Goal: Entertainment & Leisure: Consume media (video, audio)

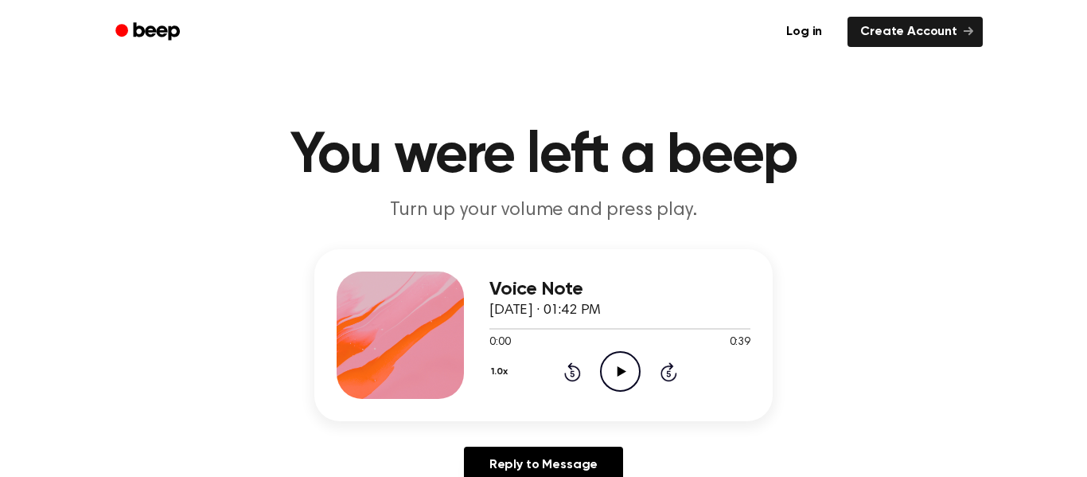
click at [614, 363] on icon "Play Audio" at bounding box center [620, 371] width 41 height 41
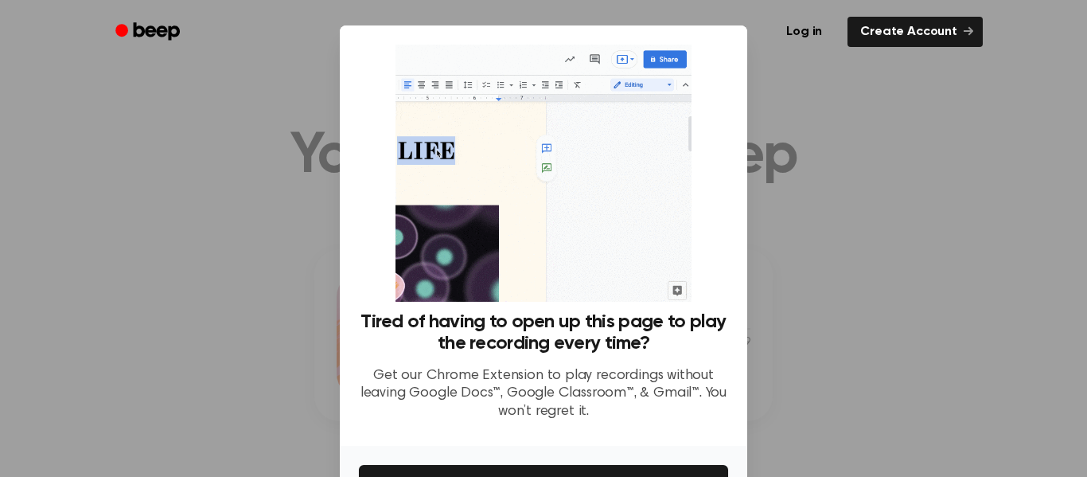
click at [884, 99] on div at bounding box center [543, 238] width 1087 height 477
click at [815, 174] on div at bounding box center [543, 238] width 1087 height 477
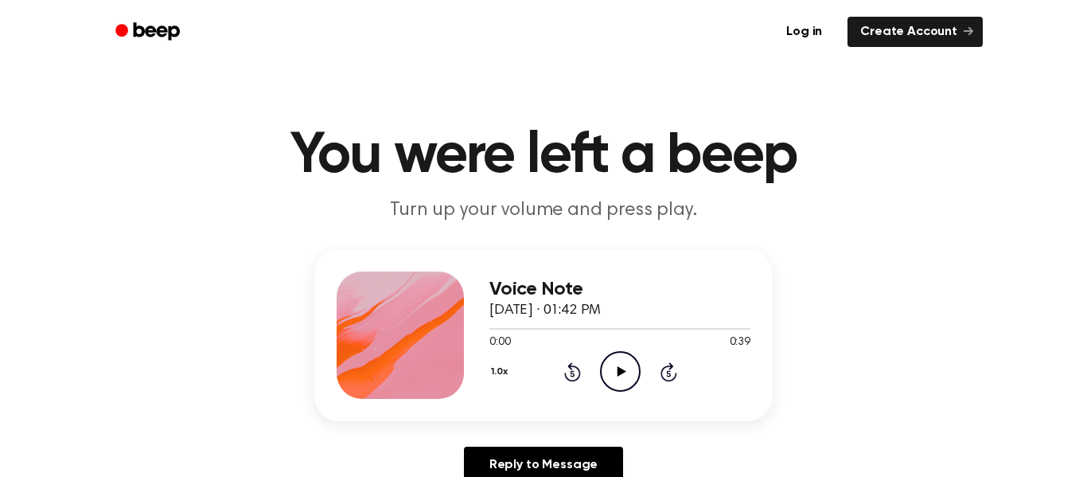
click at [620, 366] on icon "Play Audio" at bounding box center [620, 371] width 41 height 41
click at [620, 366] on icon "Pause Audio" at bounding box center [620, 371] width 41 height 41
click at [618, 369] on icon at bounding box center [621, 371] width 9 height 10
drag, startPoint x: 526, startPoint y: 318, endPoint x: 468, endPoint y: 326, distance: 58.5
click at [468, 326] on div "Voice Note [DATE] · 01:42 PM 0:08 0:39 Your browser does not support the [objec…" at bounding box center [543, 335] width 458 height 172
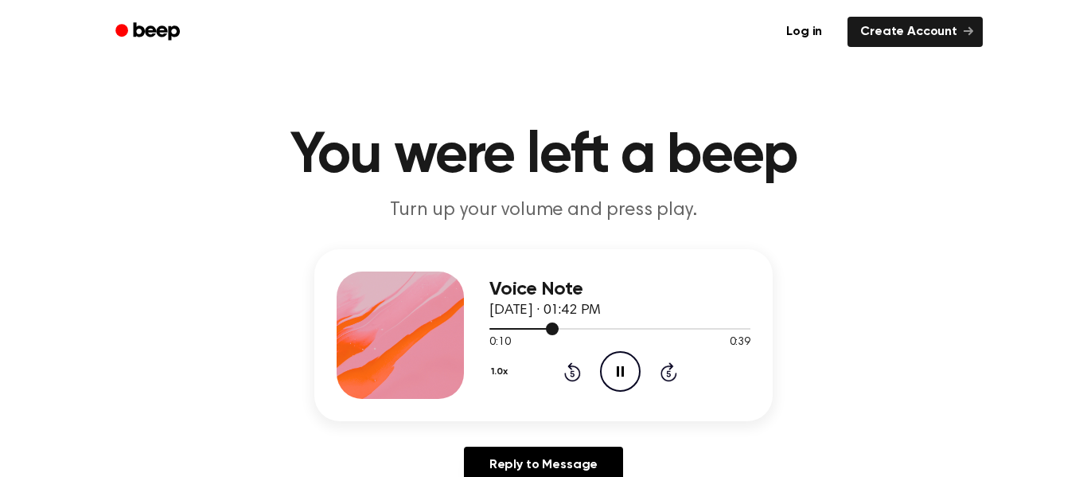
click at [541, 326] on div at bounding box center [619, 328] width 261 height 13
drag, startPoint x: 538, startPoint y: 326, endPoint x: 499, endPoint y: 326, distance: 39.0
click at [499, 326] on div at bounding box center [619, 328] width 261 height 13
click at [620, 376] on icon "Pause Audio" at bounding box center [620, 371] width 41 height 41
drag, startPoint x: 510, startPoint y: 326, endPoint x: 488, endPoint y: 326, distance: 22.3
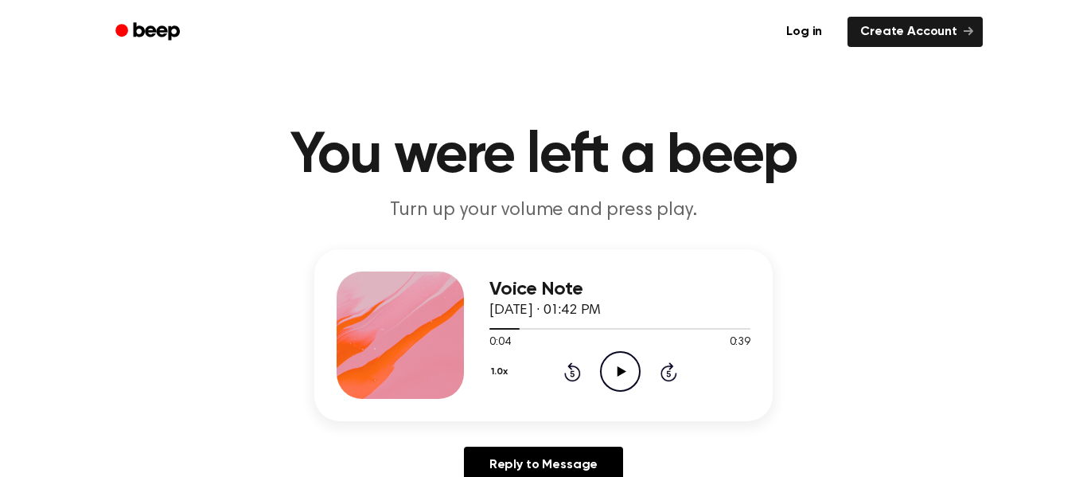
click at [488, 326] on div "Voice Note [DATE] · 01:42 PM 0:04 0:39 Your browser does not support the [objec…" at bounding box center [543, 335] width 458 height 172
click at [510, 323] on div at bounding box center [619, 328] width 261 height 13
click at [510, 325] on div at bounding box center [619, 328] width 261 height 13
drag, startPoint x: 505, startPoint y: 322, endPoint x: 485, endPoint y: 321, distance: 20.7
click at [485, 321] on div "Voice Note [DATE] · 01:42 PM 0:03 0:39 Your browser does not support the [objec…" at bounding box center [543, 335] width 458 height 172
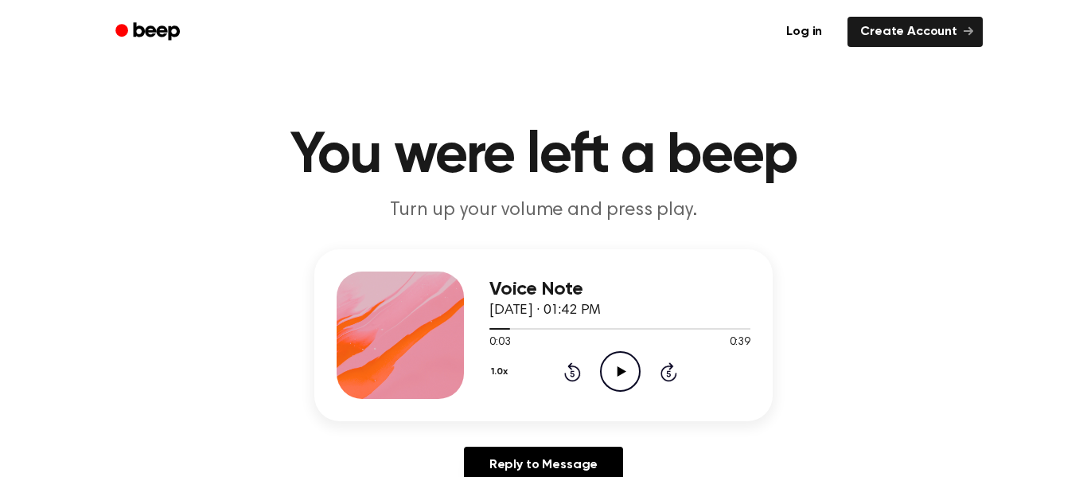
click at [609, 369] on icon "Play Audio" at bounding box center [620, 371] width 41 height 41
